Goal: Check status: Check status

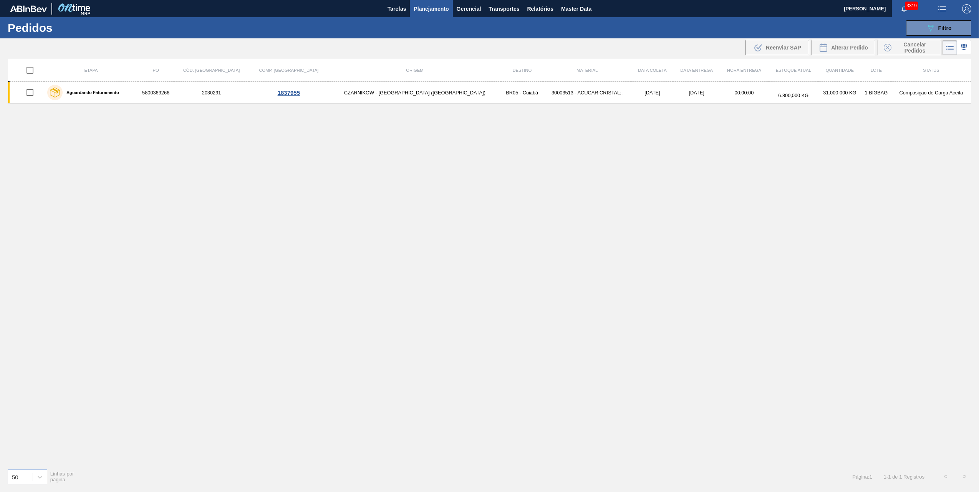
click at [911, 25] on button "089F7B8B-B2A5-4AFE-B5C0-19BA573D28AC Filtro" at bounding box center [938, 27] width 65 height 15
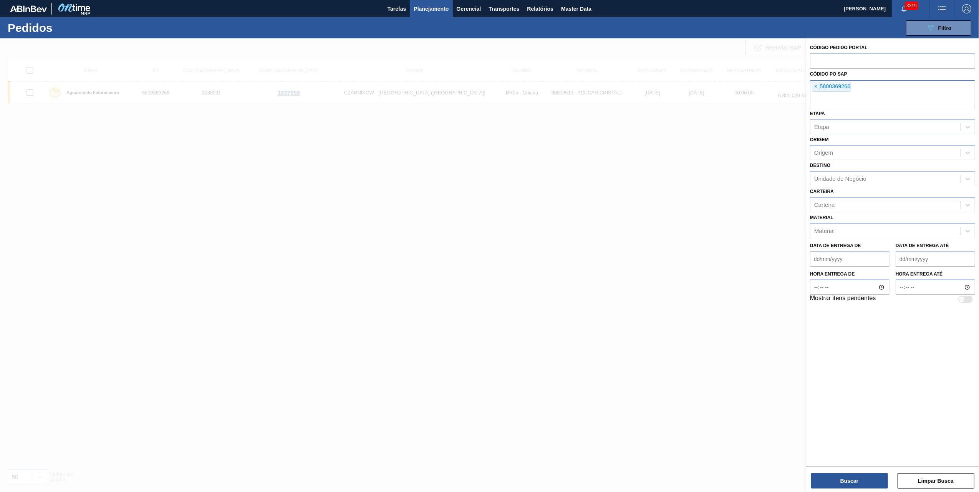
click at [821, 85] on div "× 5800369266" at bounding box center [831, 87] width 39 height 10
click at [820, 85] on div "× 5800369266" at bounding box center [831, 87] width 39 height 10
click at [816, 83] on span "×" at bounding box center [815, 86] width 7 height 9
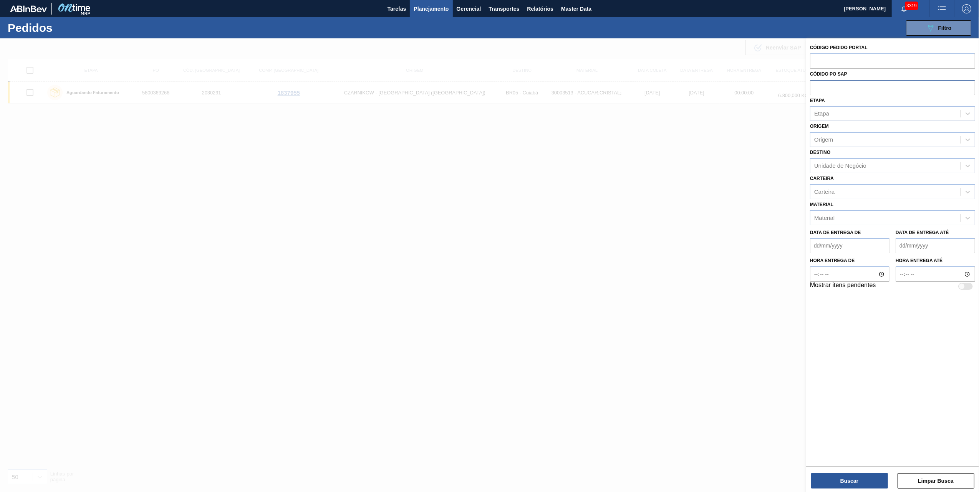
paste input "5800369266"
type input "5800369266"
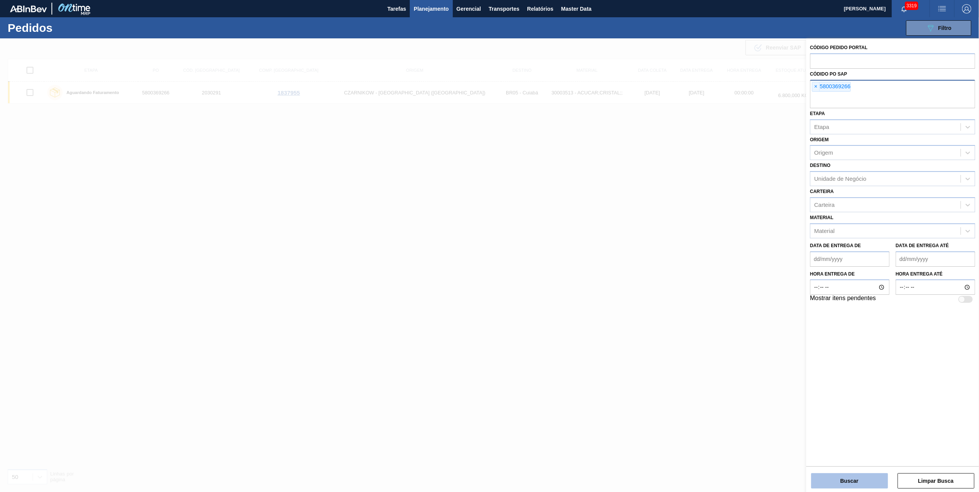
click at [839, 487] on button "Buscar" at bounding box center [849, 480] width 77 height 15
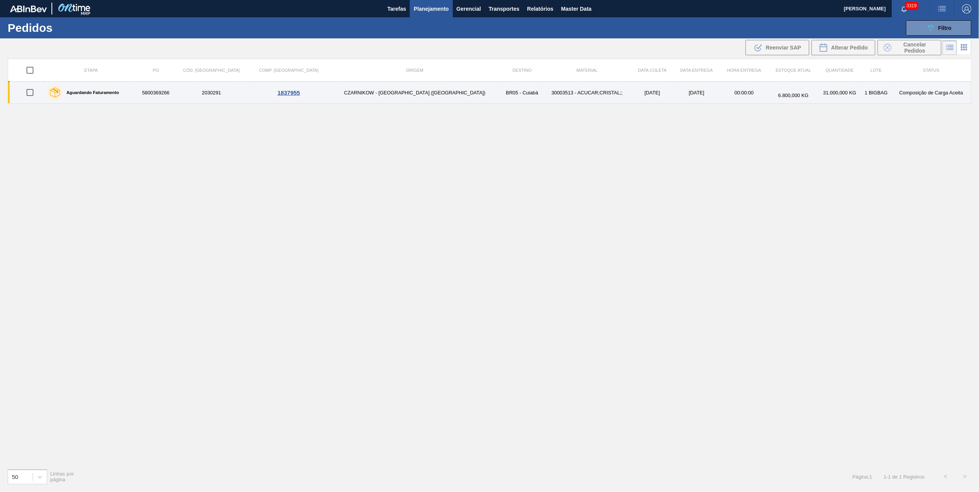
click at [174, 94] on td "5800369266" at bounding box center [156, 93] width 36 height 22
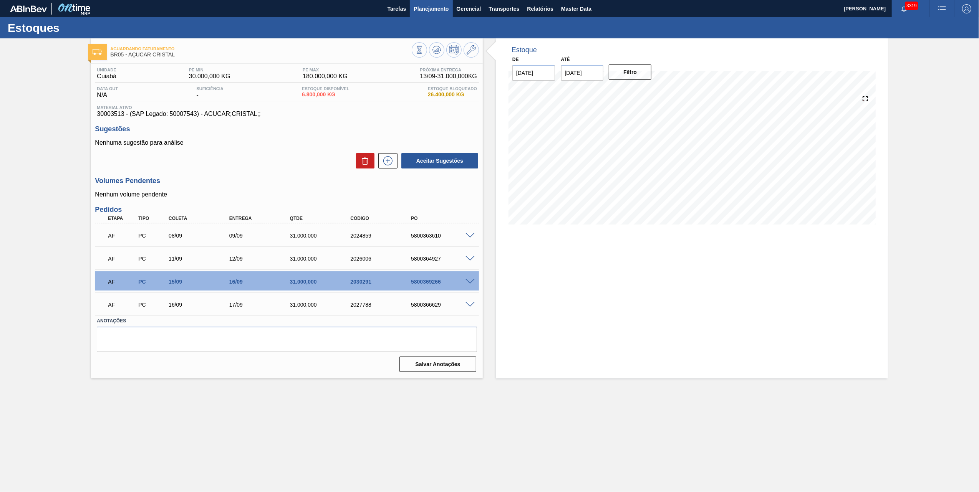
click at [431, 13] on button "Planejamento" at bounding box center [431, 8] width 43 height 17
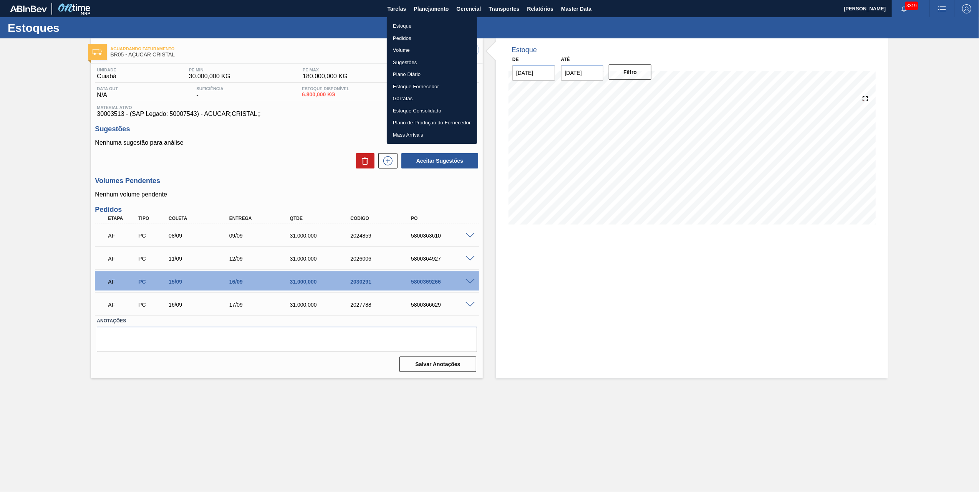
click at [406, 38] on li "Pedidos" at bounding box center [432, 38] width 90 height 12
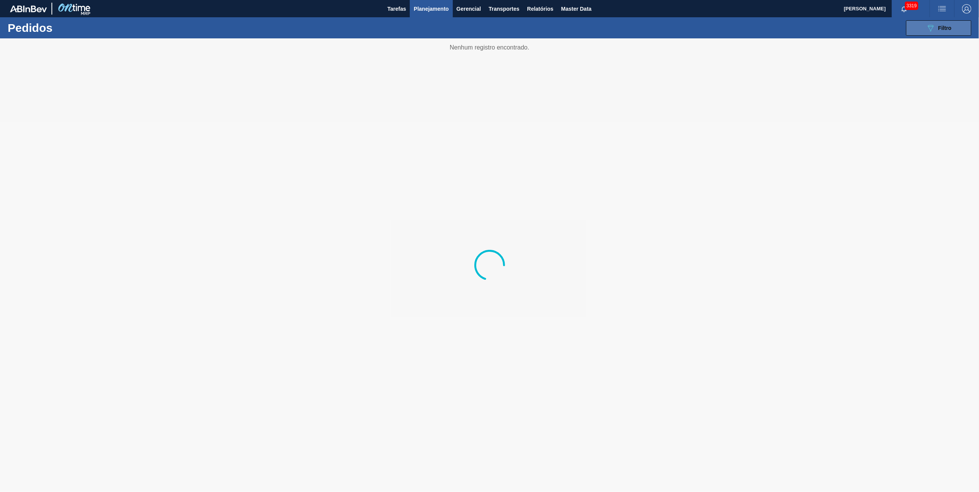
click at [935, 29] on div "089F7B8B-B2A5-4AFE-B5C0-19BA573D28AC Filtro" at bounding box center [939, 27] width 26 height 9
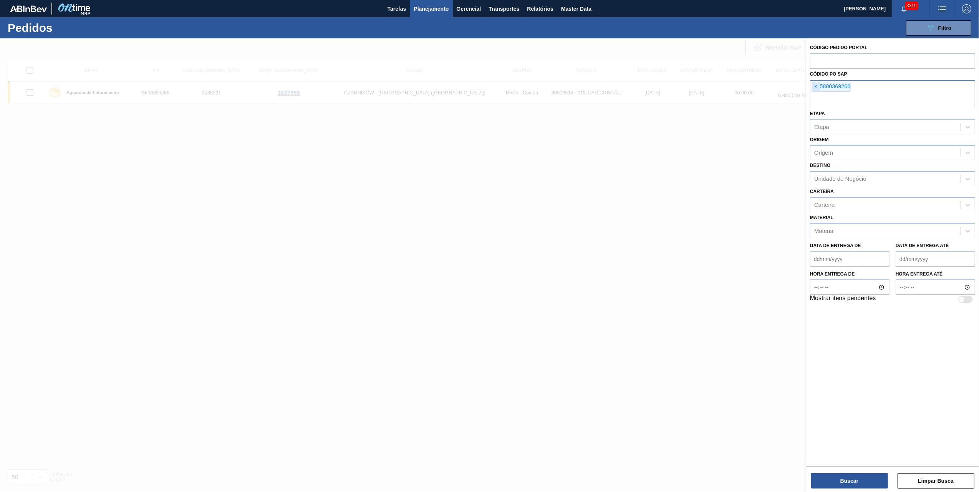
click at [816, 85] on span "×" at bounding box center [815, 86] width 7 height 9
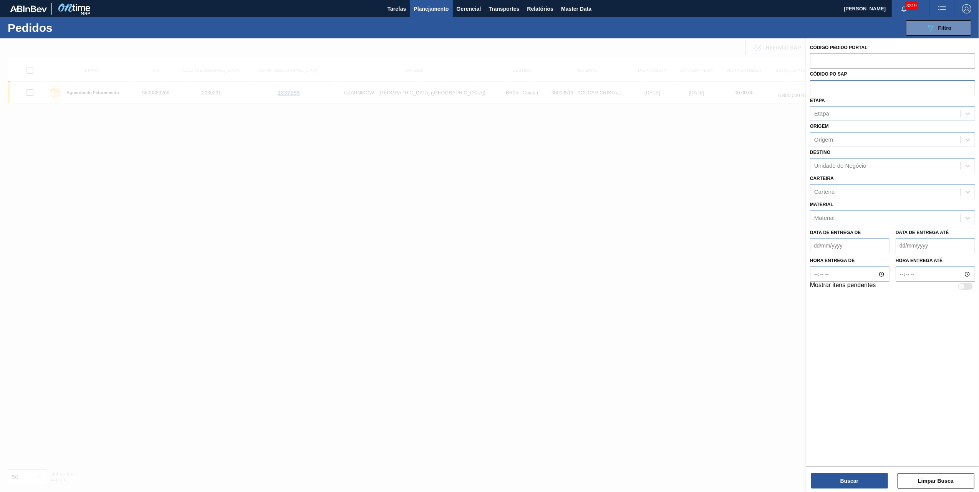
click at [831, 89] on input "text" at bounding box center [892, 87] width 165 height 15
paste input "5800369266"
type input "5800369266"
click at [865, 481] on button "Buscar" at bounding box center [849, 480] width 77 height 15
